Goal: Information Seeking & Learning: Learn about a topic

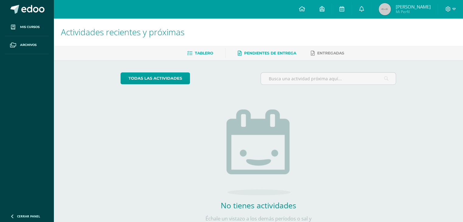
click at [190, 52] on icon at bounding box center [189, 53] width 5 height 5
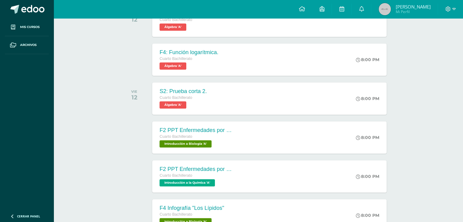
scroll to position [274, 0]
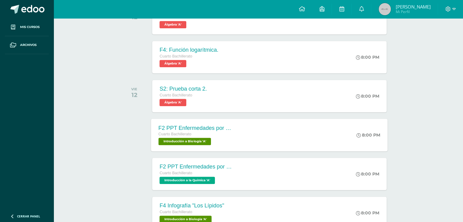
click at [184, 121] on div "F2 PPT Enfermedades por Bioelementos Cuarto Bachillerato Introducción a Biologí…" at bounding box center [195, 135] width 89 height 33
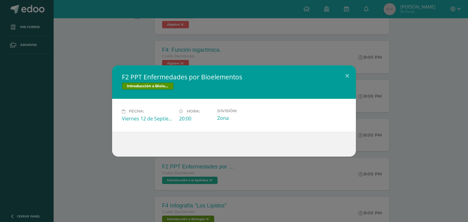
click at [90, 91] on div "F2 PPT Enfermedades por Bioelementos Introducción a Biología Fecha: [DATE] Hora…" at bounding box center [233, 111] width 463 height 91
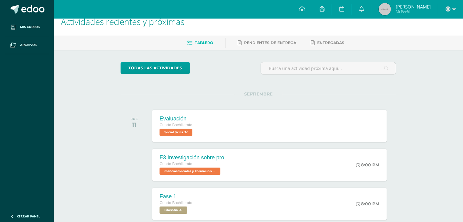
scroll to position [0, 0]
